Goal: Information Seeking & Learning: Learn about a topic

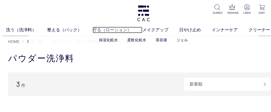
click at [107, 29] on link "守る（ローション）" at bounding box center [118, 30] width 50 height 6
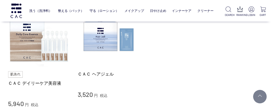
scroll to position [363, 0]
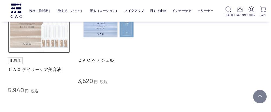
click at [61, 37] on img at bounding box center [39, 23] width 62 height 62
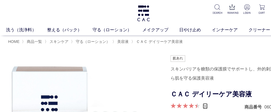
click at [205, 107] on link "69" at bounding box center [205, 106] width 5 height 6
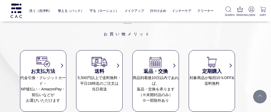
scroll to position [3902, 16]
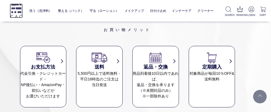
click at [20, 9] on img at bounding box center [16, 11] width 13 height 15
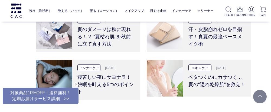
scroll to position [1044, 0]
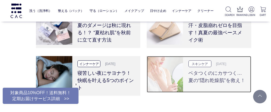
click at [220, 70] on h3 "ベタつくのにカサつく…夏の“隠れ乾燥肌”を救え！" at bounding box center [216, 75] width 57 height 17
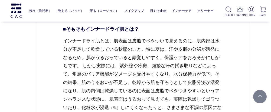
scroll to position [542, 0]
